Goal: Transaction & Acquisition: Book appointment/travel/reservation

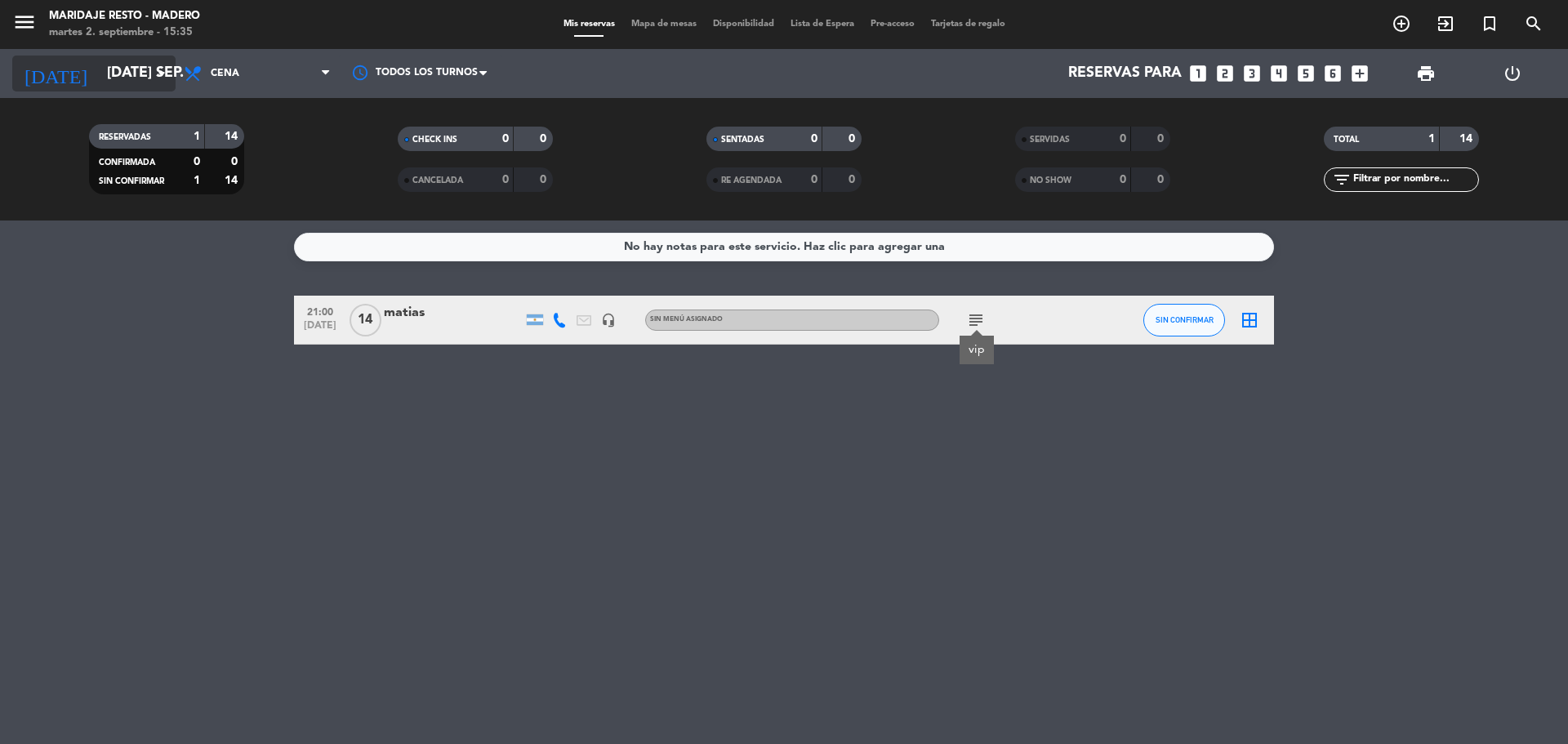
click at [154, 71] on icon "arrow_drop_down" at bounding box center [162, 73] width 20 height 20
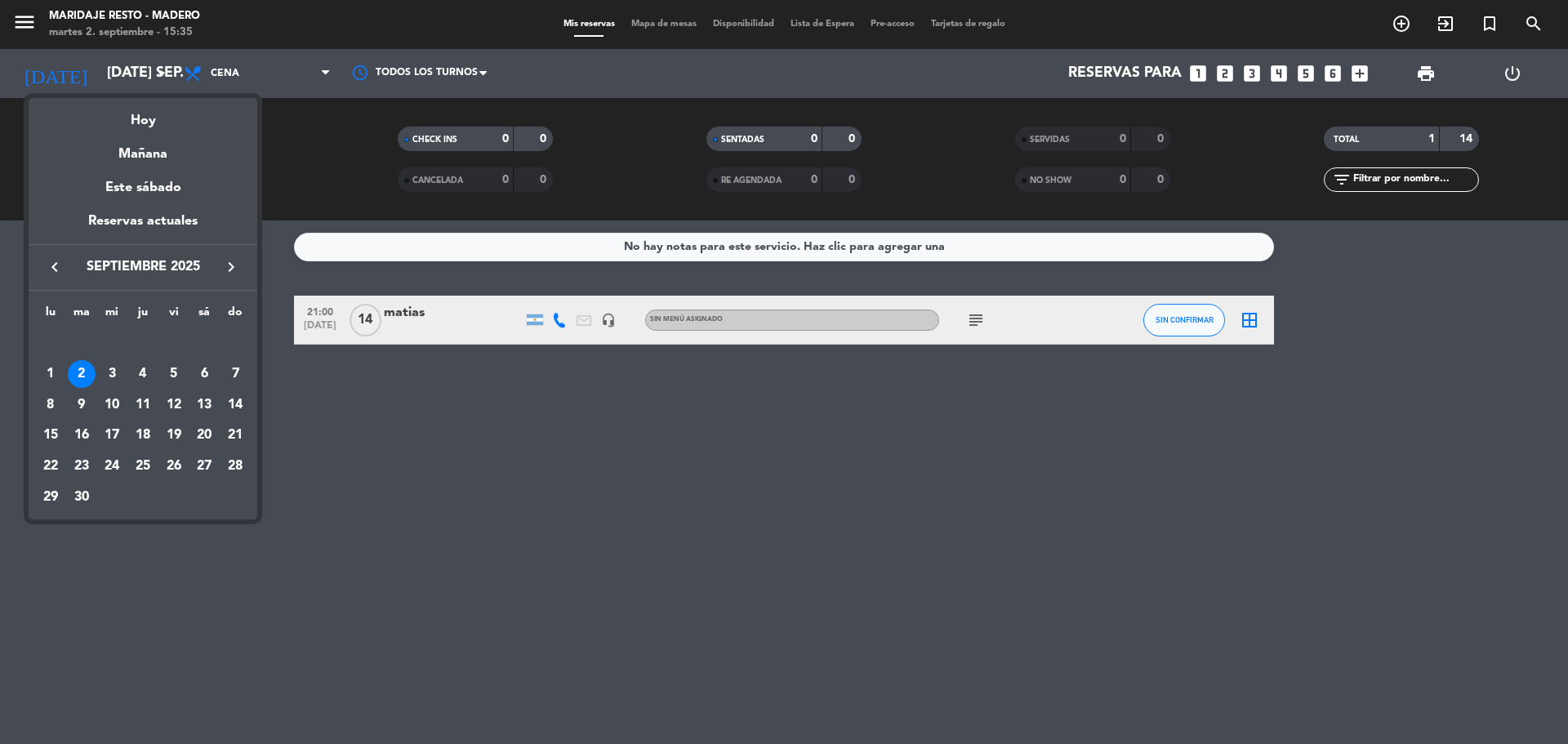
click at [110, 374] on div "3" at bounding box center [112, 373] width 28 height 28
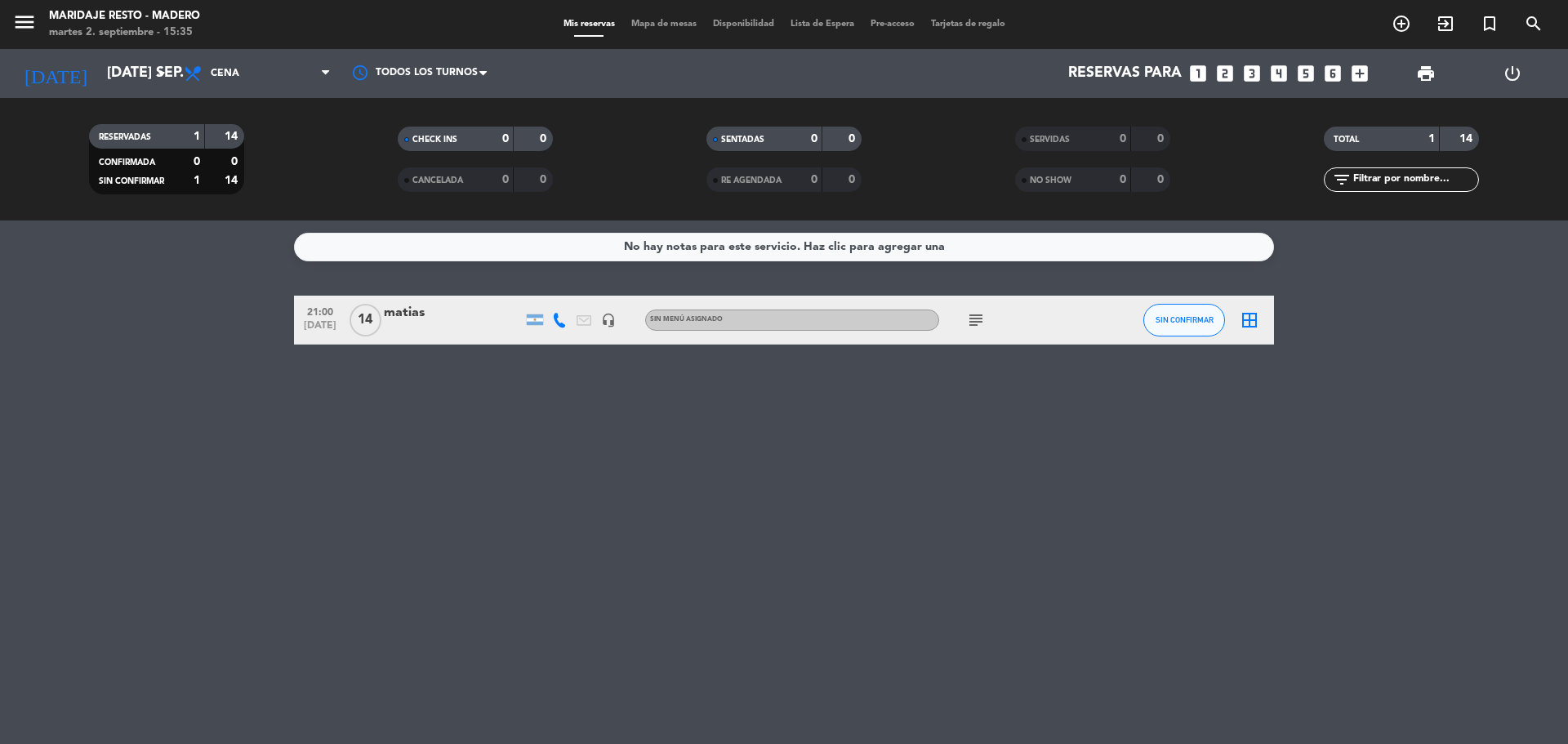
type input "mié. [DATE]"
click at [950, 320] on icon "healing" at bounding box center [952, 320] width 20 height 20
click at [220, 74] on span "Cena" at bounding box center [225, 73] width 29 height 12
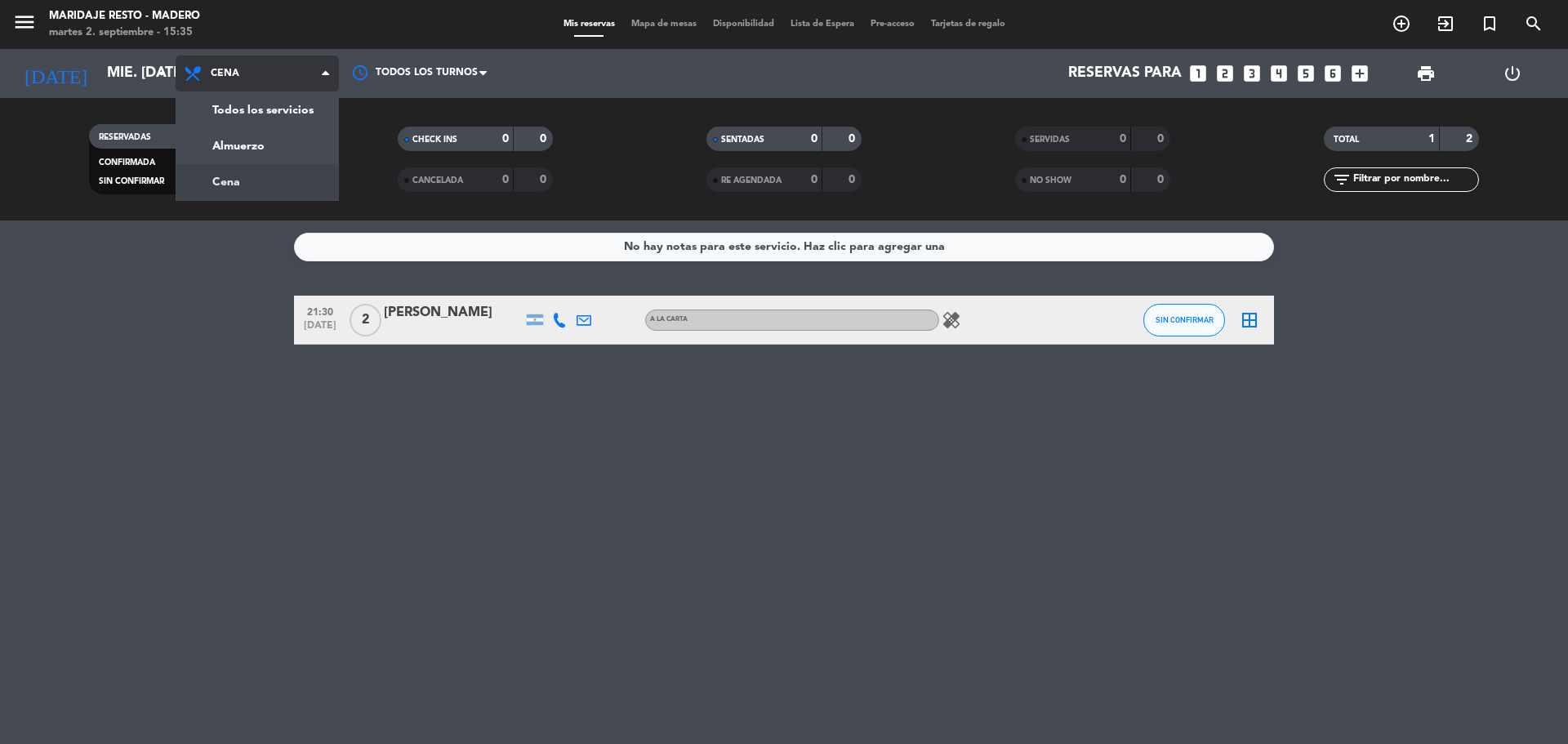
click at [220, 74] on span "Cena" at bounding box center [225, 73] width 29 height 12
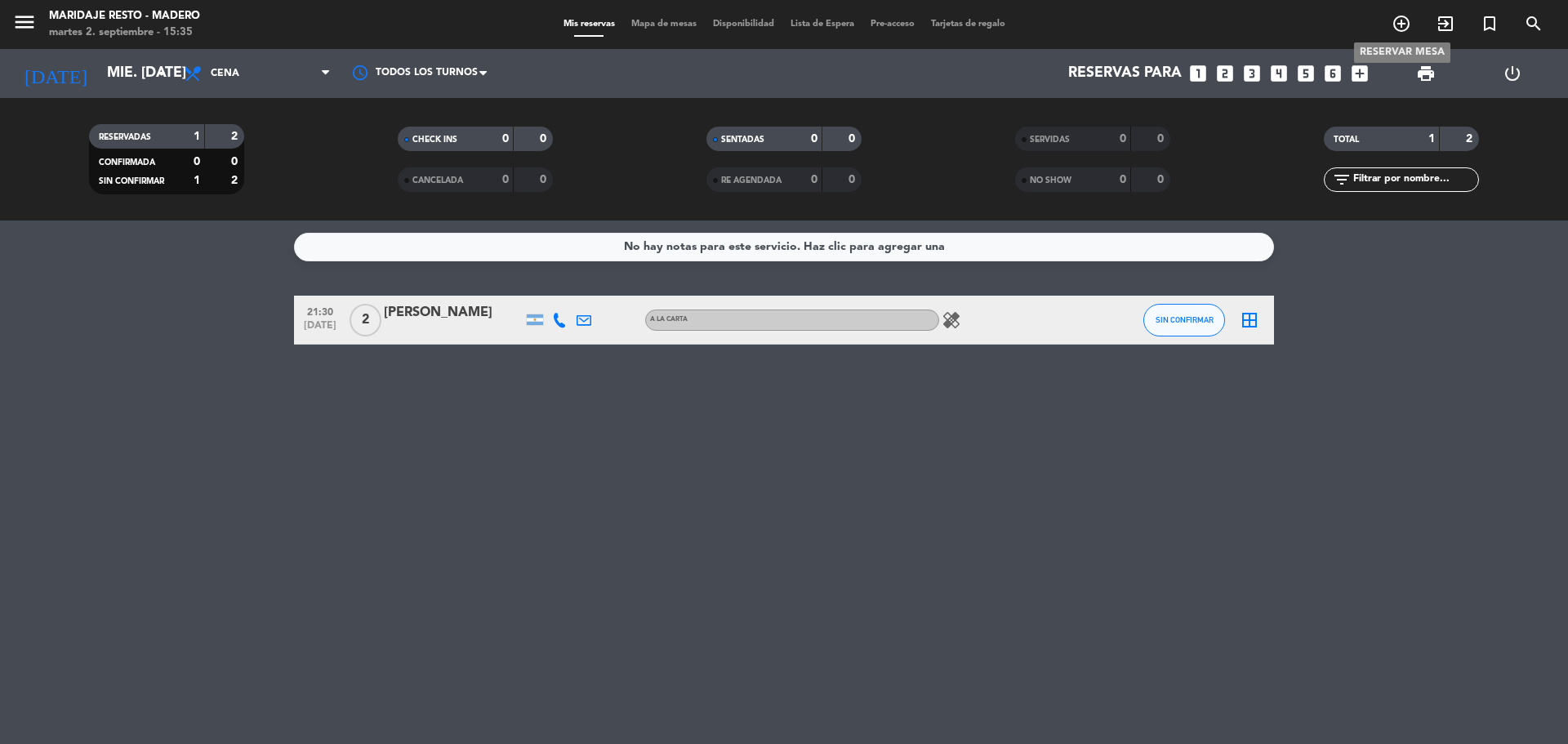
click at [1400, 24] on icon "add_circle_outline" at bounding box center [1401, 24] width 20 height 20
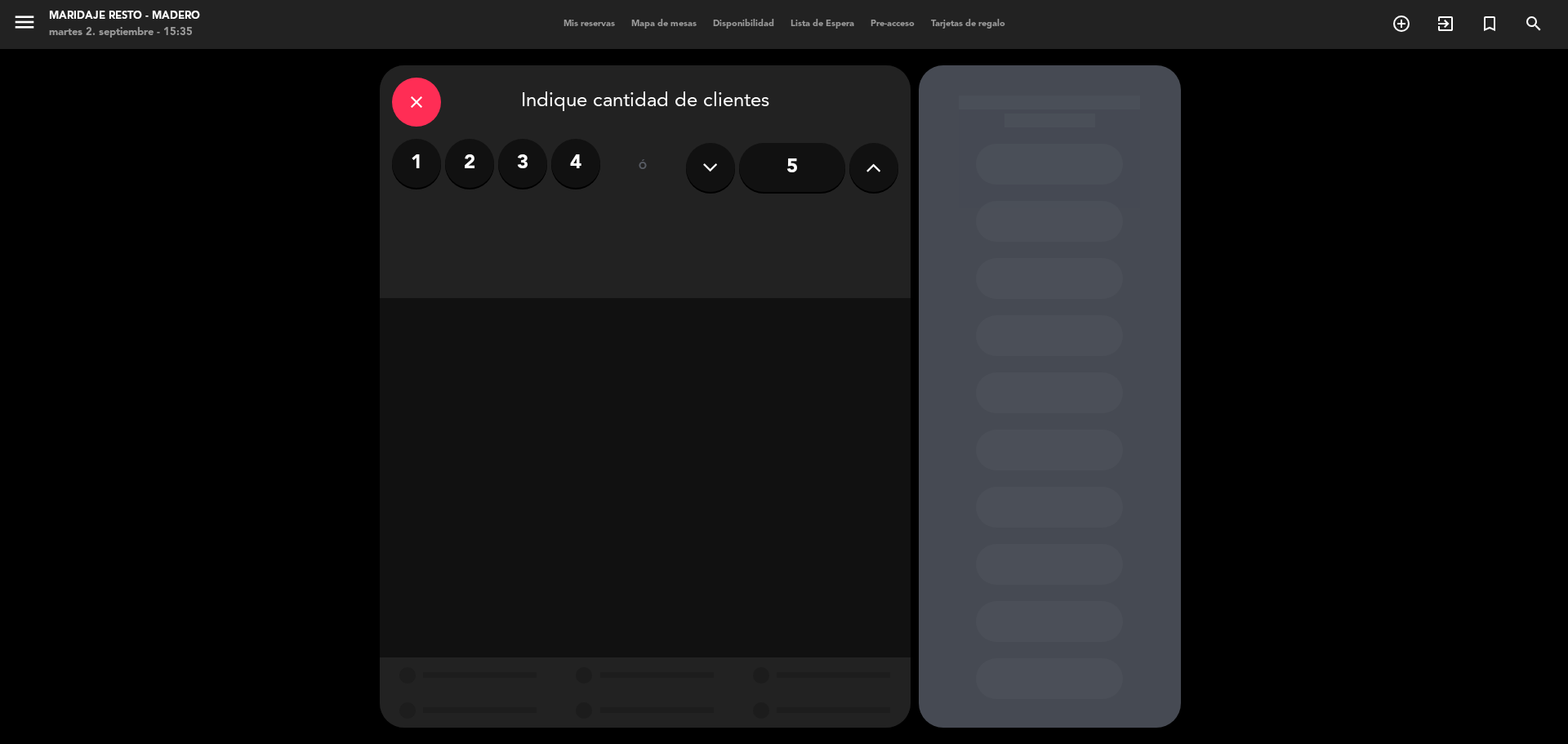
click at [474, 169] on label "2" at bounding box center [469, 163] width 49 height 49
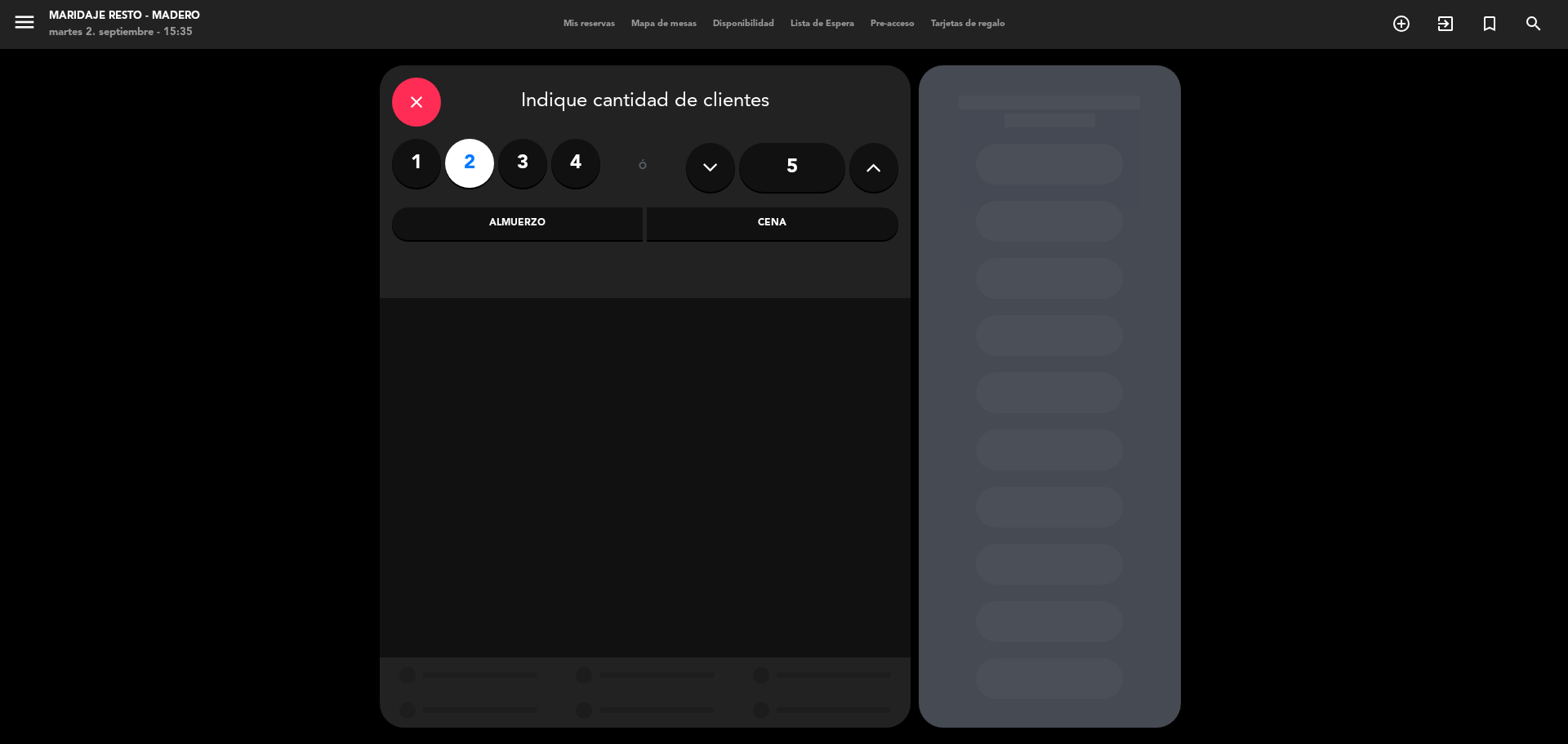
click at [711, 232] on div "Cena" at bounding box center [772, 223] width 251 height 33
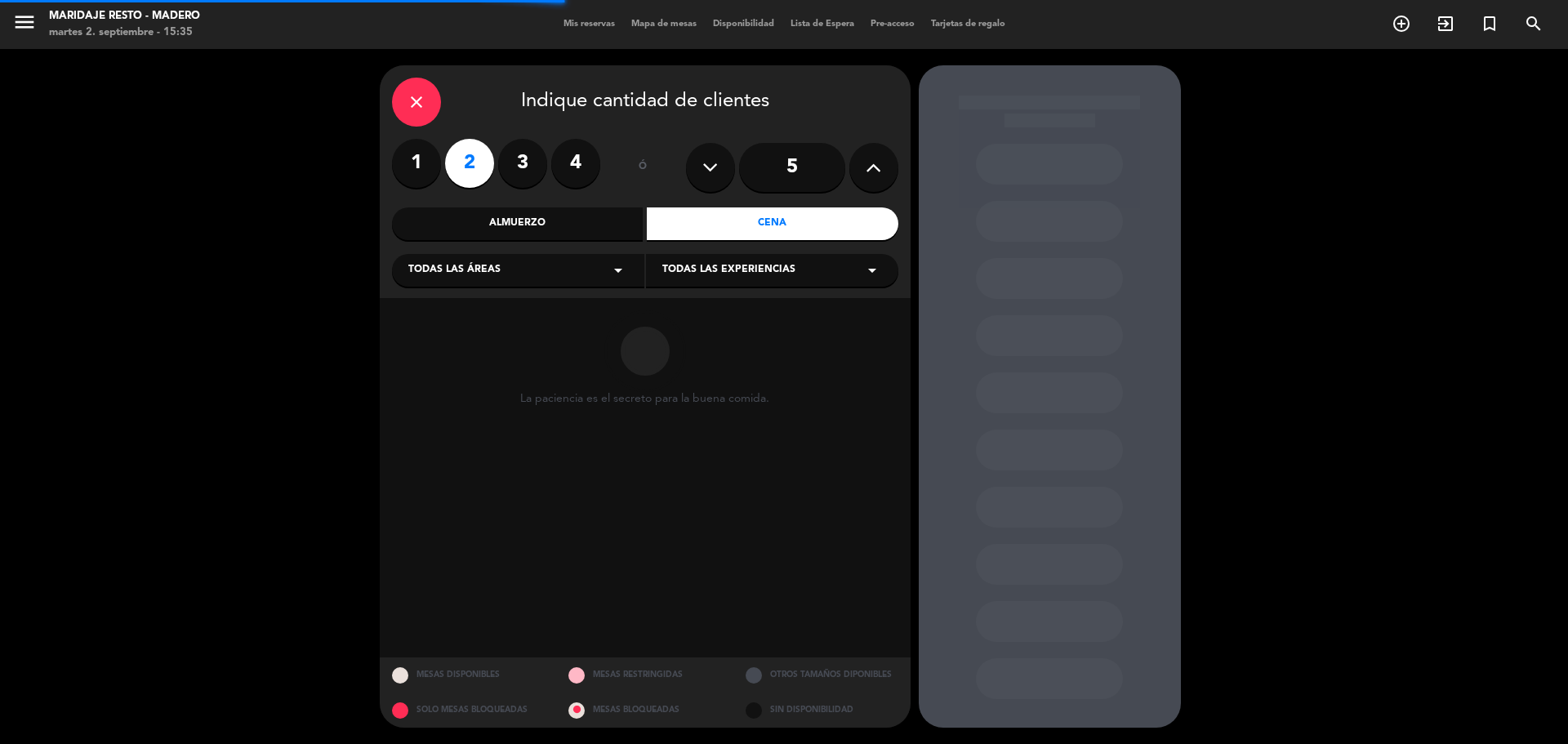
click at [541, 277] on div "Todas las áreas arrow_drop_down" at bounding box center [518, 270] width 252 height 33
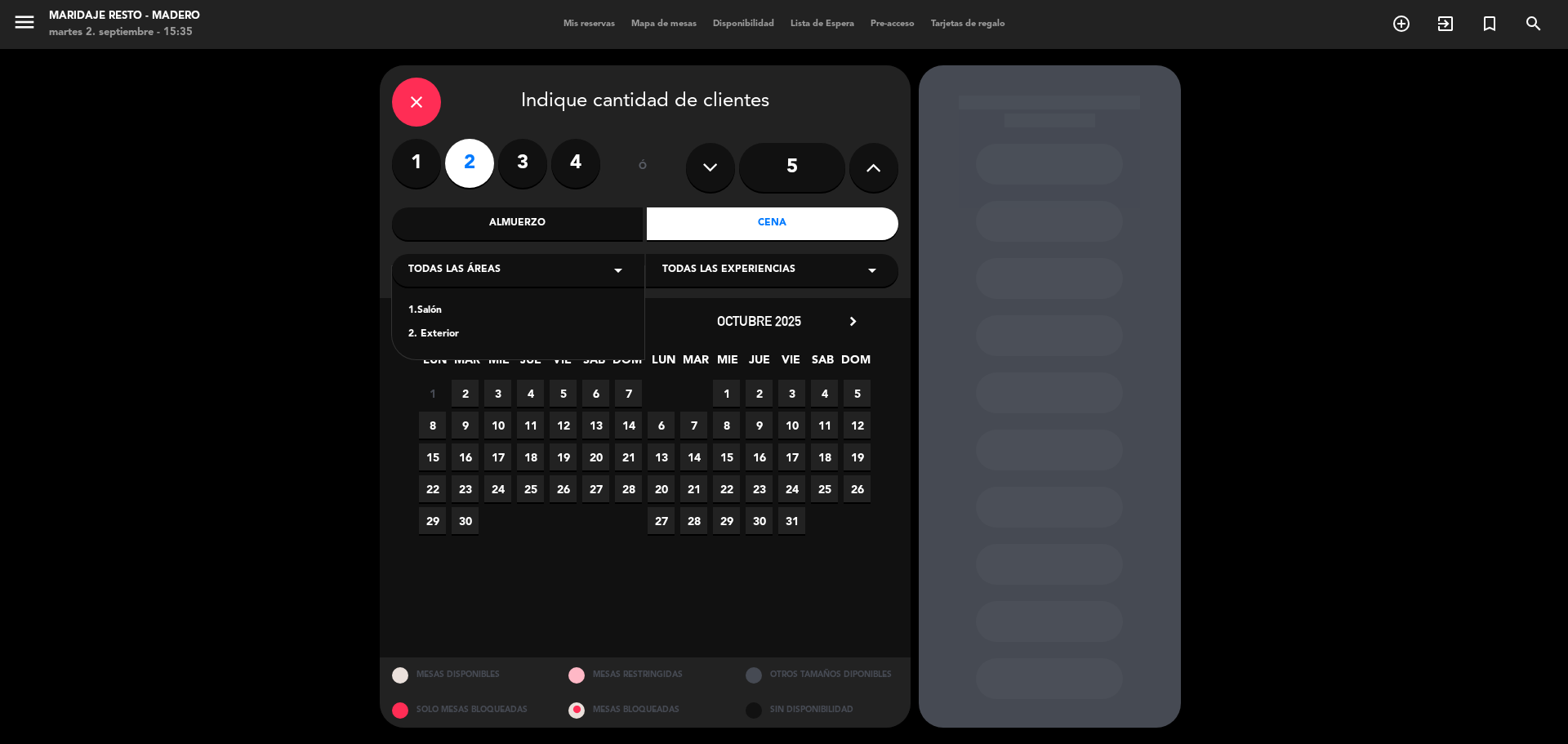
click at [632, 268] on div "Todas las áreas arrow_drop_down" at bounding box center [518, 270] width 252 height 33
click at [574, 277] on div "Todas las áreas arrow_drop_down" at bounding box center [518, 270] width 252 height 33
click at [451, 310] on div "1.Salón" at bounding box center [518, 311] width 220 height 16
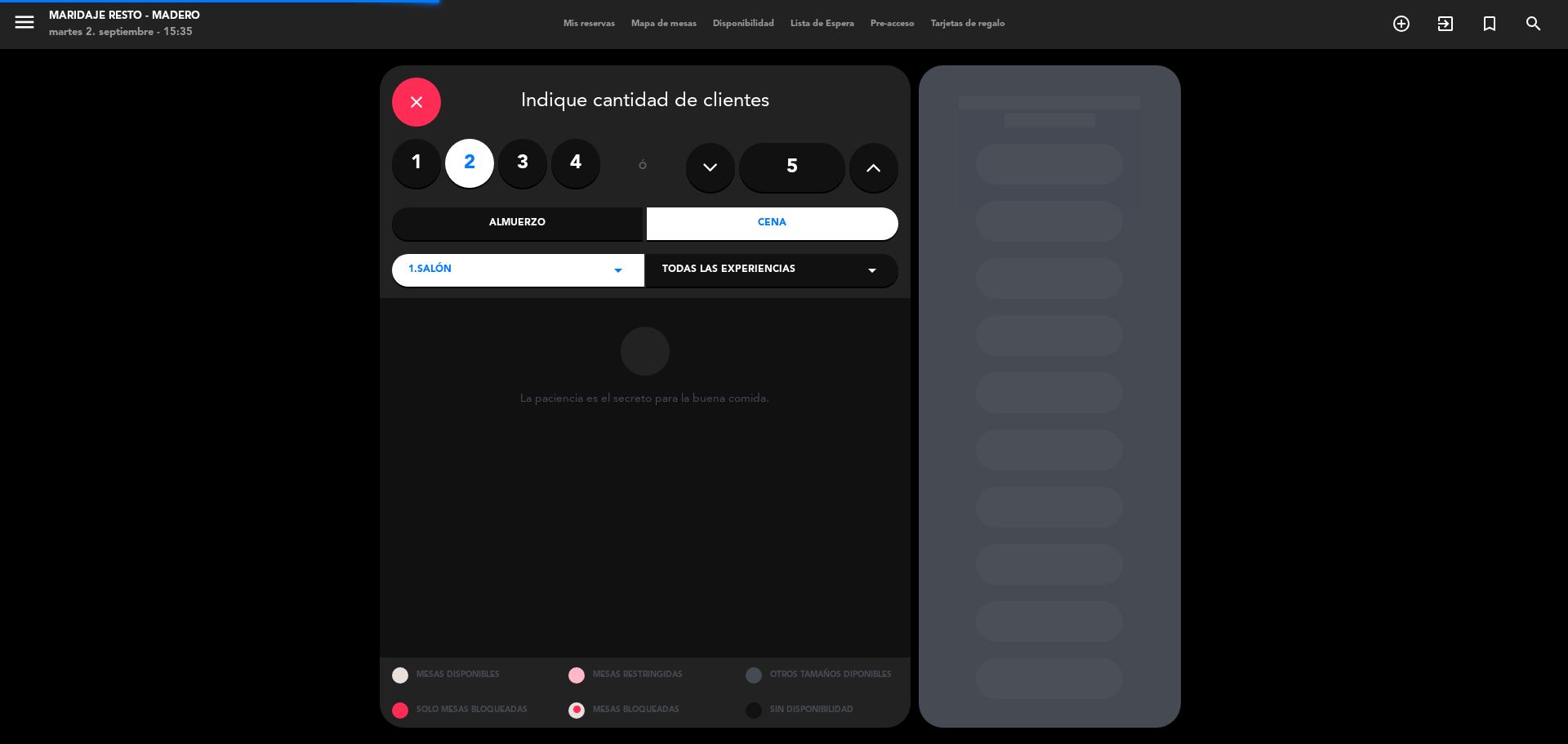
click at [781, 276] on span "Todas las experiencias" at bounding box center [728, 270] width 133 height 16
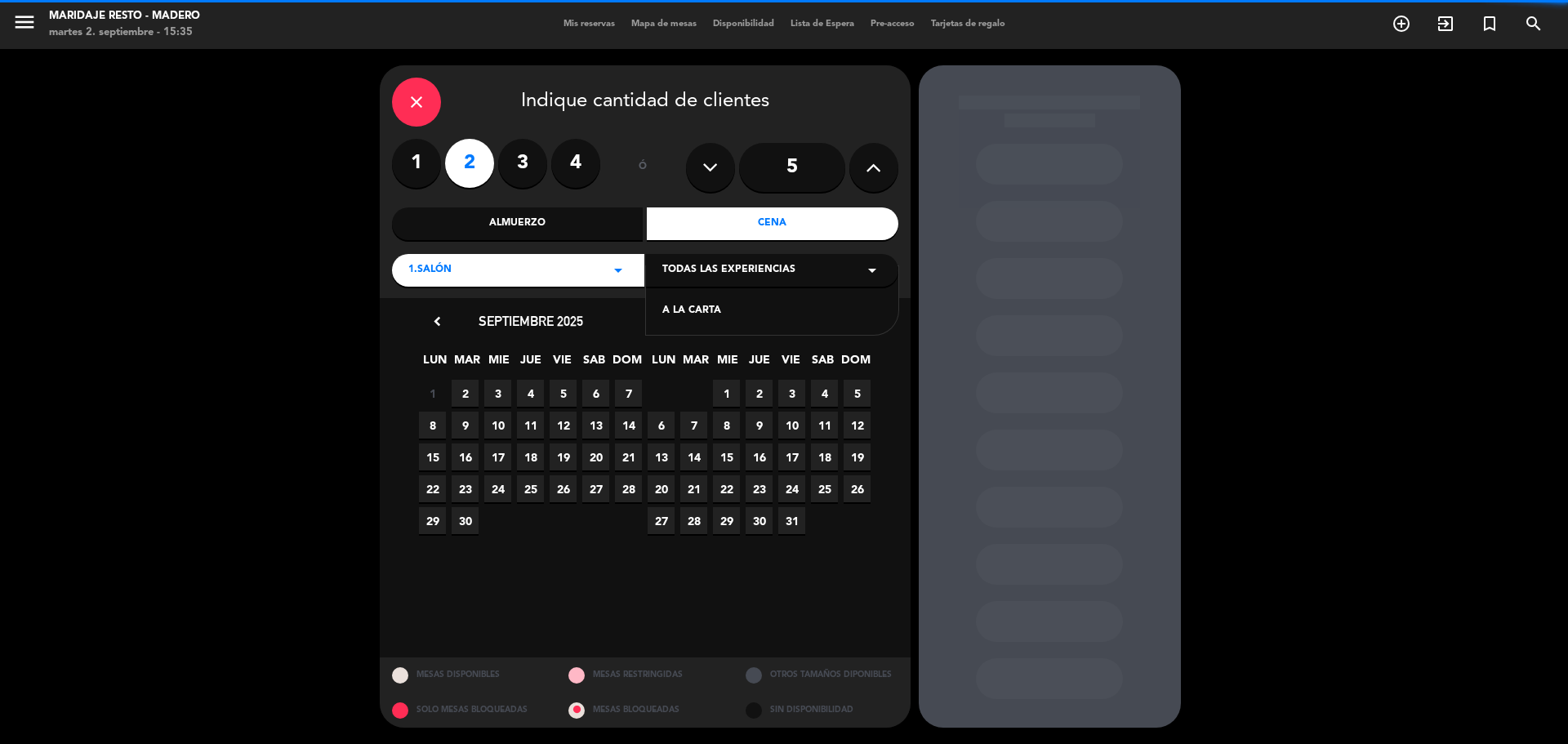
click at [711, 308] on div "A LA CARTA" at bounding box center [772, 311] width 220 height 16
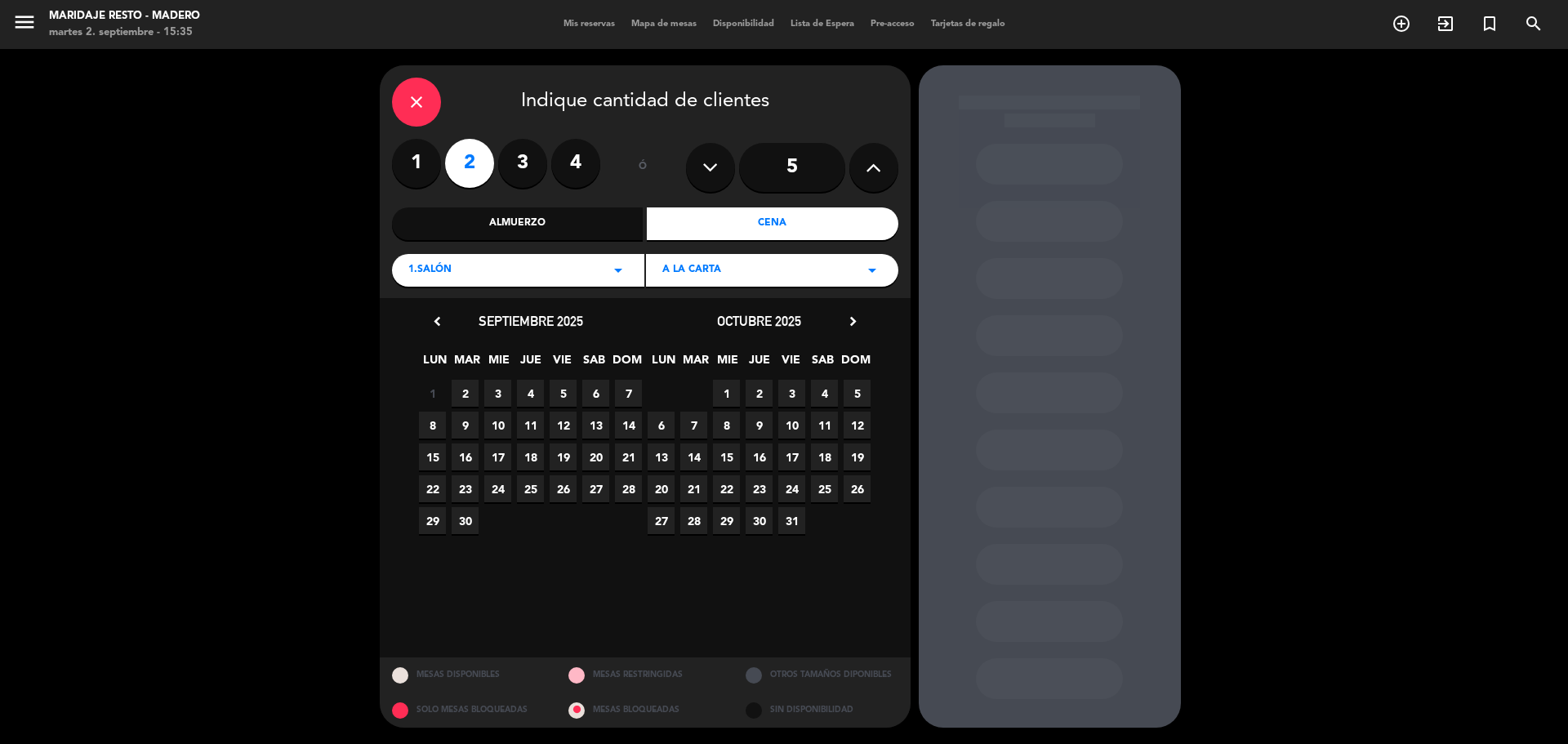
click at [496, 390] on span "3" at bounding box center [498, 393] width 27 height 27
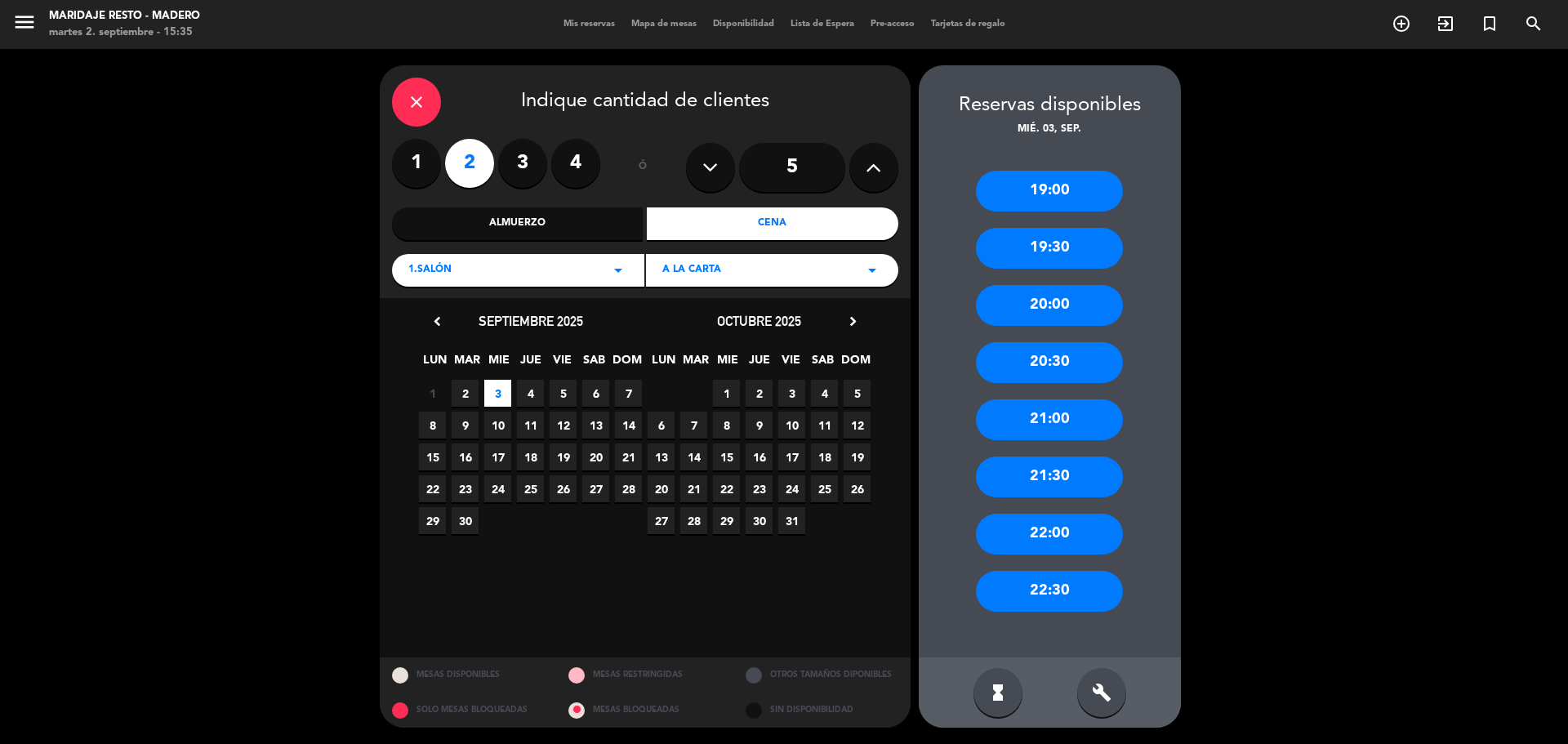
click at [1069, 530] on div "22:00" at bounding box center [1049, 534] width 147 height 41
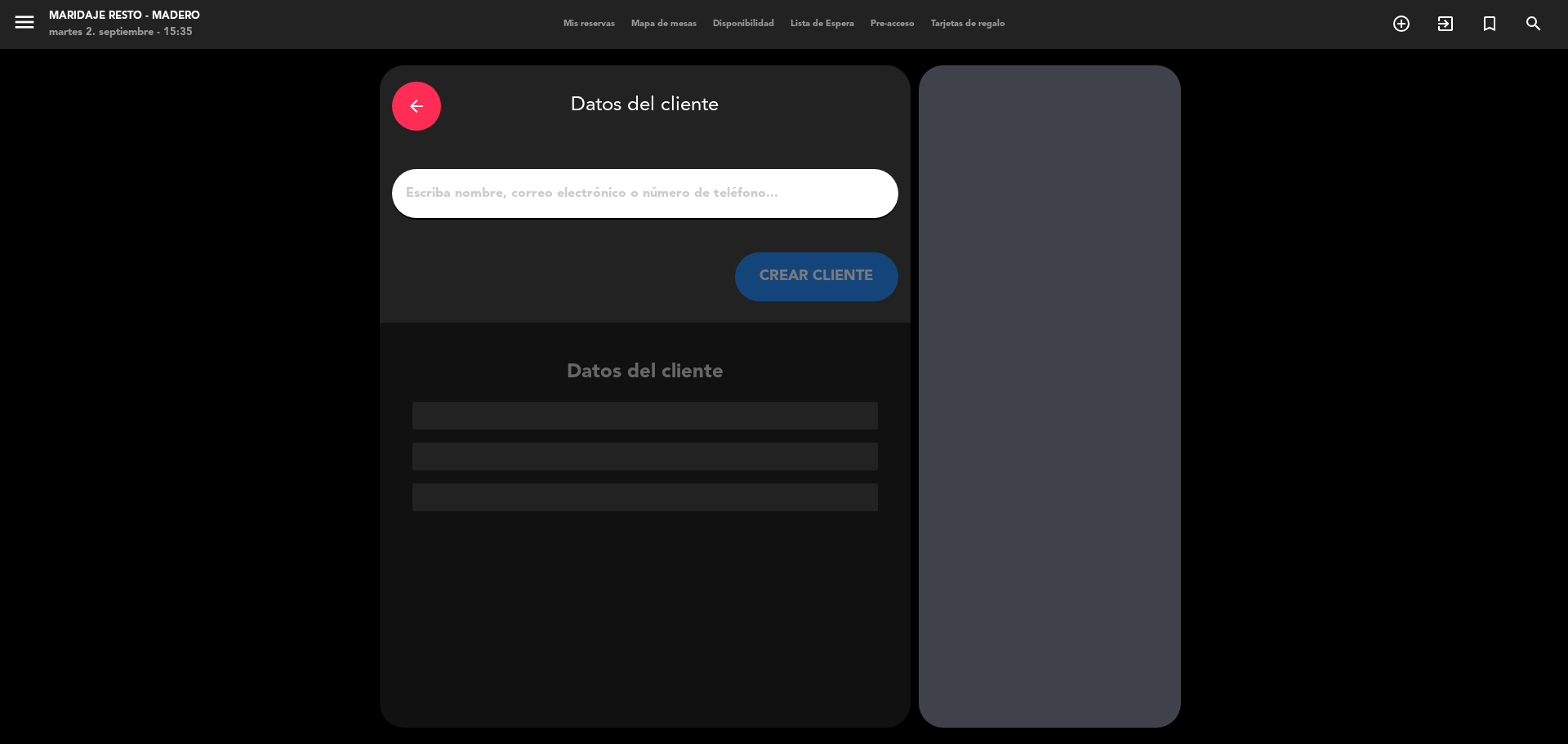
click at [714, 196] on input "1" at bounding box center [644, 194] width 482 height 23
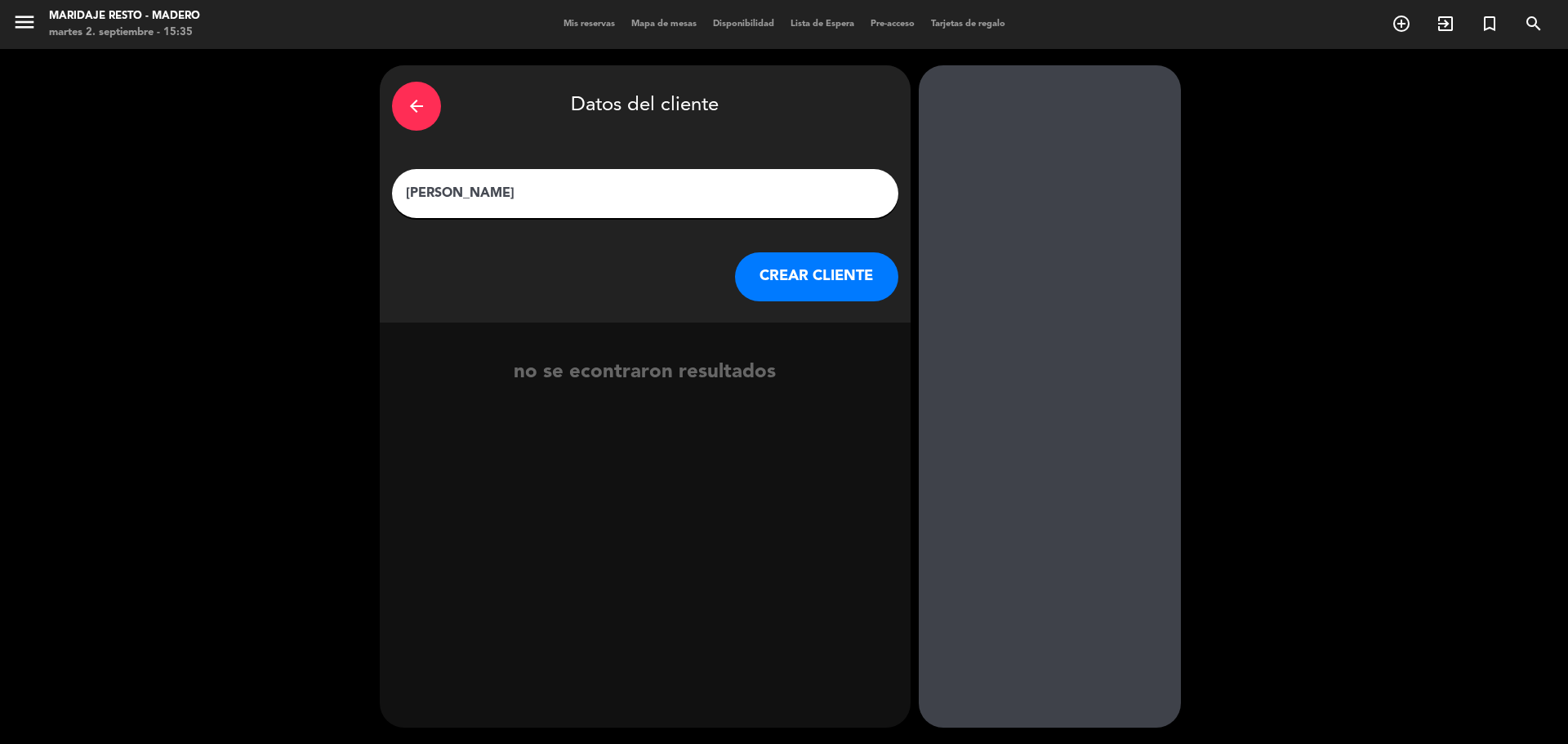
type input "[PERSON_NAME]"
click at [858, 277] on button "CREAR CLIENTE" at bounding box center [816, 276] width 164 height 49
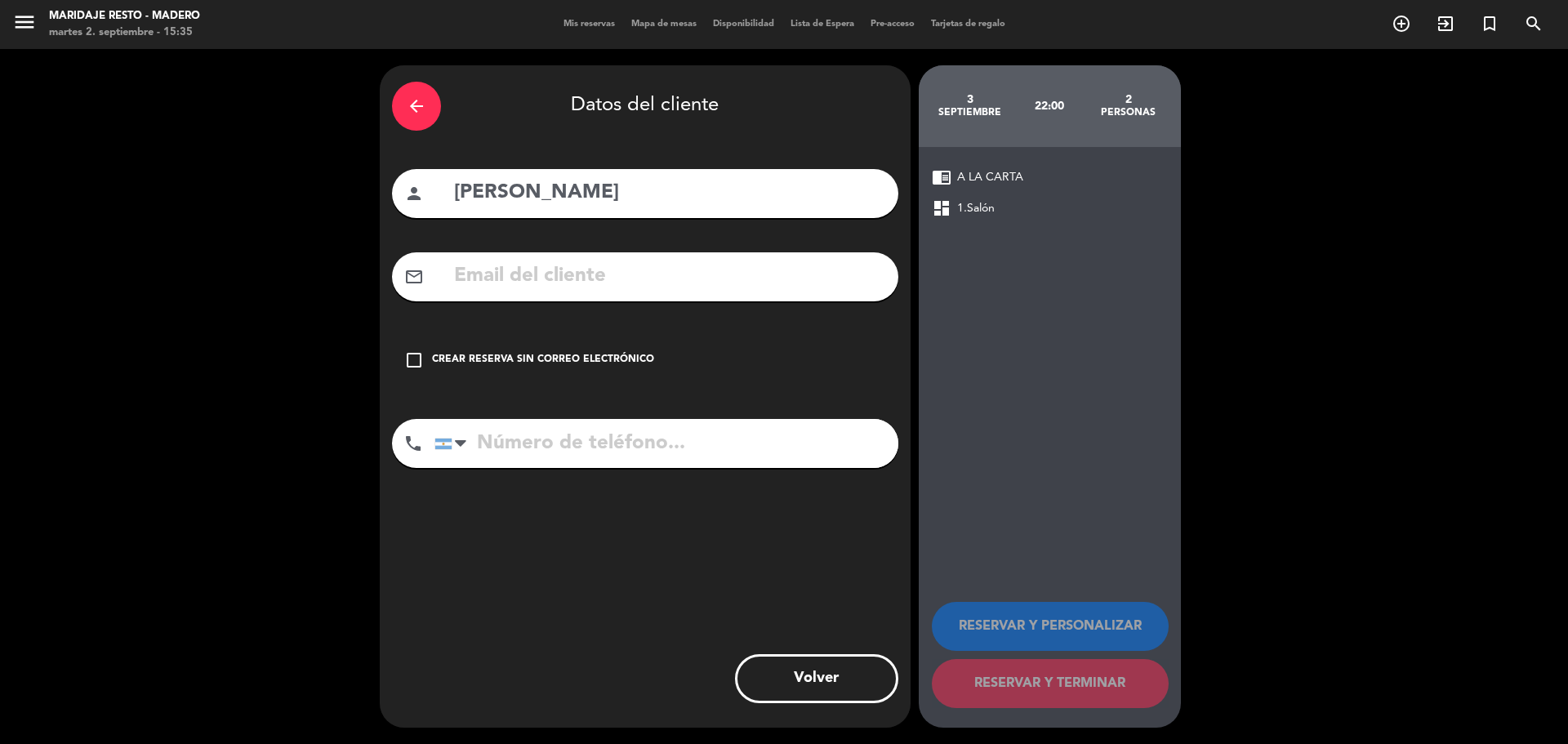
click at [565, 275] on input "text" at bounding box center [668, 276] width 433 height 33
click at [618, 434] on input "tel" at bounding box center [666, 443] width 464 height 49
type input "1137978644"
click at [406, 361] on icon "check_box_outline_blank" at bounding box center [414, 360] width 20 height 20
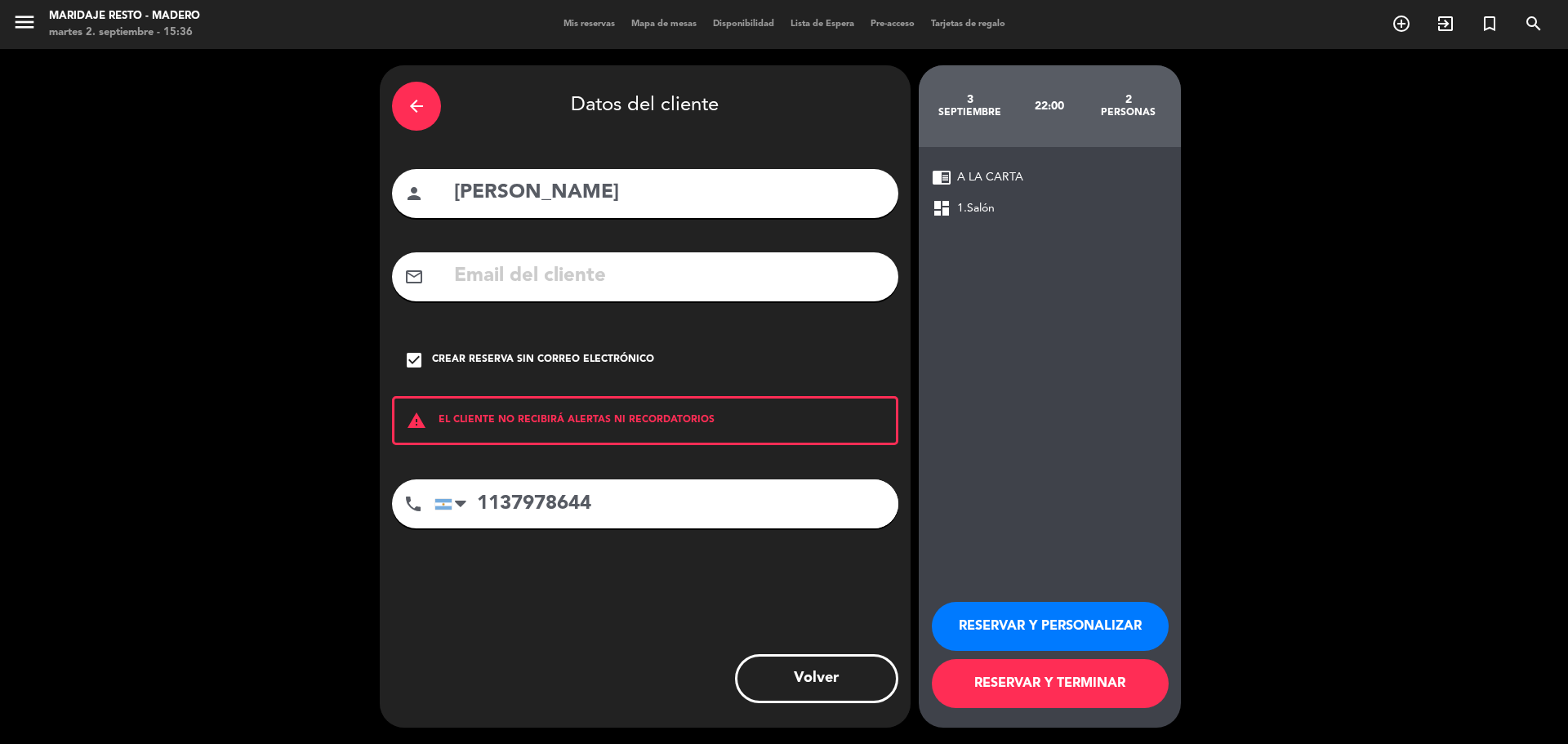
click at [1030, 627] on button "RESERVAR Y PERSONALIZAR" at bounding box center [1050, 626] width 237 height 49
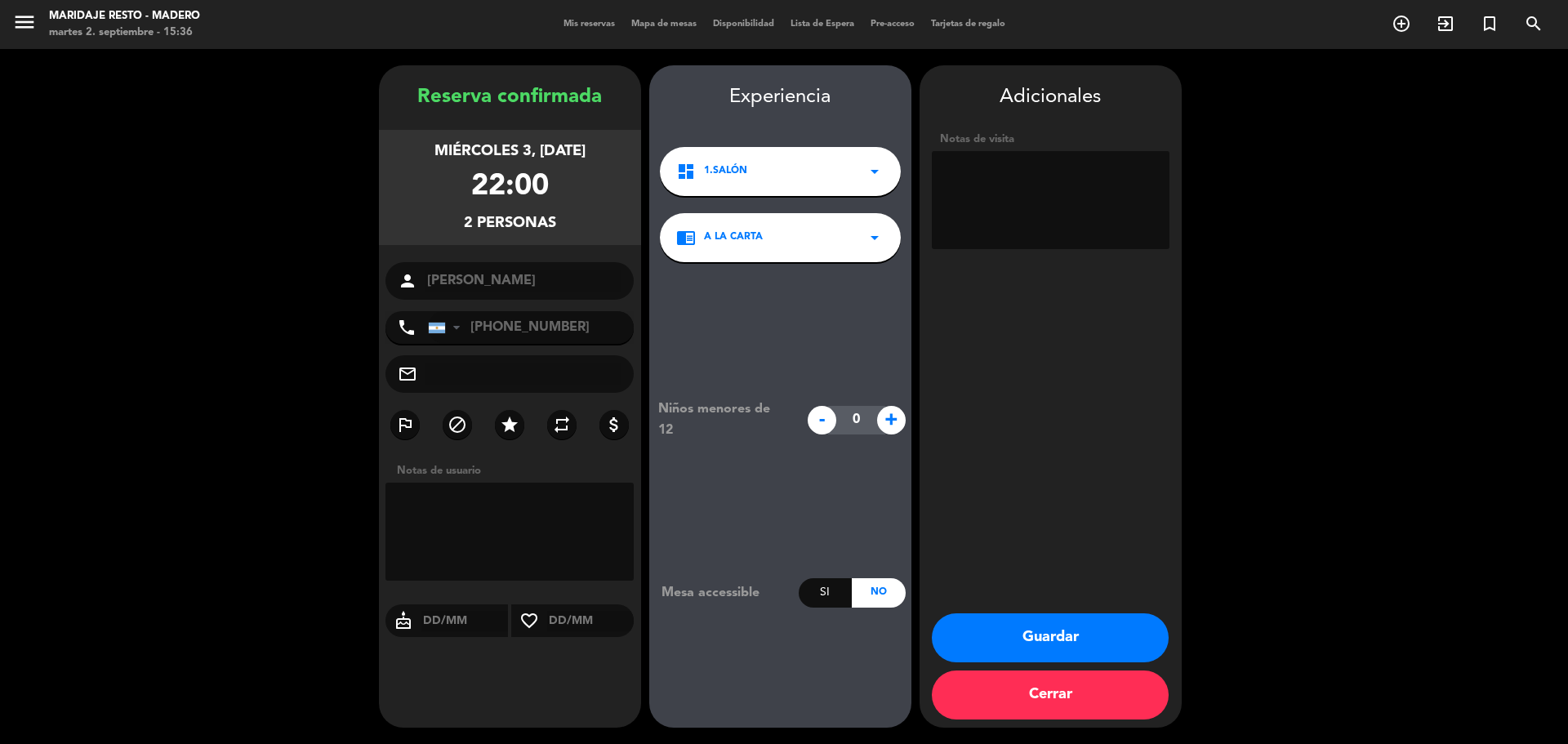
click at [1081, 640] on button "Guardar" at bounding box center [1050, 637] width 237 height 49
